Goal: Use online tool/utility: Utilize a website feature to perform a specific function

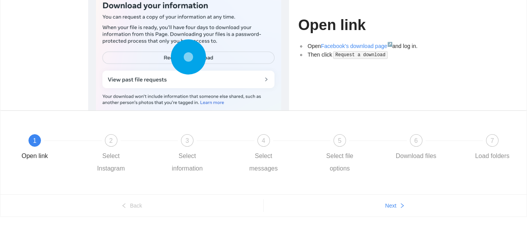
scroll to position [70, 0]
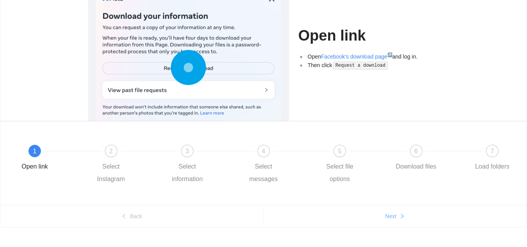
click at [395, 213] on span "Next" at bounding box center [390, 216] width 11 height 9
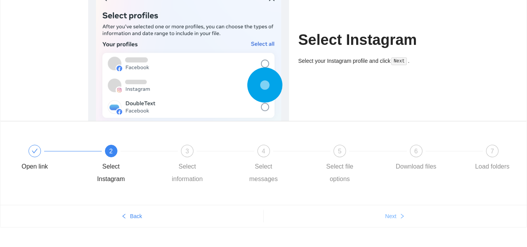
click at [395, 213] on span "Next" at bounding box center [390, 216] width 11 height 9
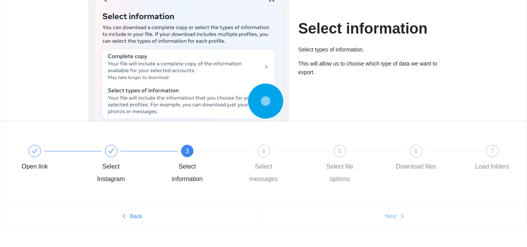
click at [395, 213] on span "Next" at bounding box center [390, 216] width 11 height 9
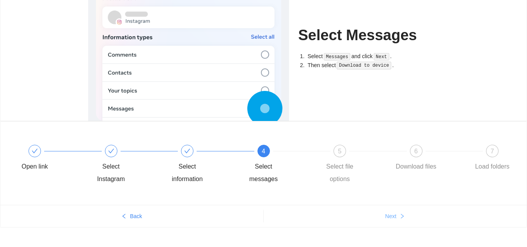
click at [395, 213] on span "Next" at bounding box center [390, 216] width 11 height 9
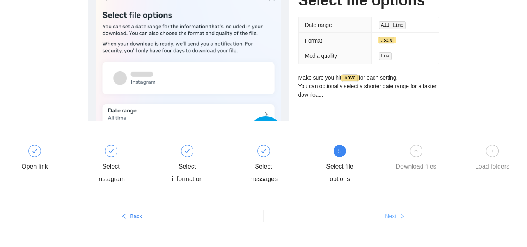
click at [395, 213] on span "Next" at bounding box center [390, 216] width 11 height 9
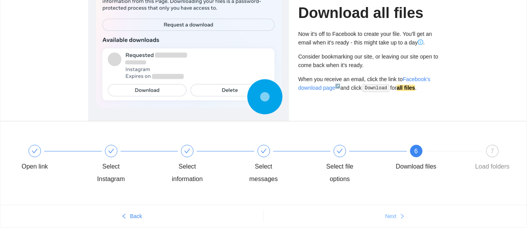
click at [395, 213] on span "Next" at bounding box center [390, 216] width 11 height 9
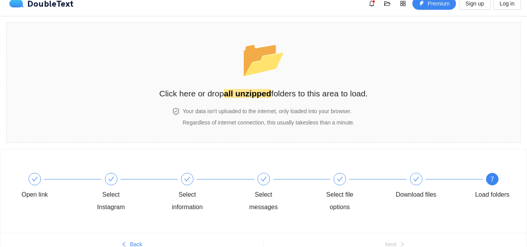
scroll to position [0, 0]
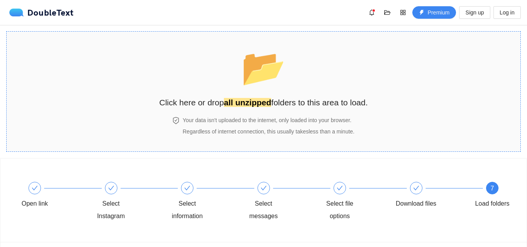
click at [471, 94] on section "📂 Click here or drop all unzipped folders to this area to load. Your data isn't…" at bounding box center [263, 91] width 515 height 121
click at [37, 189] on icon "check" at bounding box center [35, 188] width 6 height 6
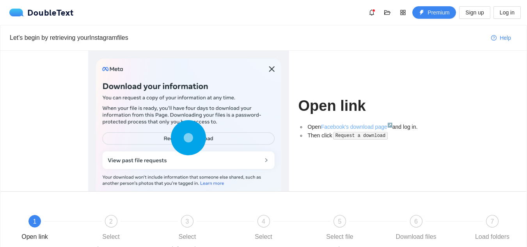
click at [357, 127] on link "Facebook's download page ↗" at bounding box center [356, 127] width 71 height 6
